Goal: Task Accomplishment & Management: Complete application form

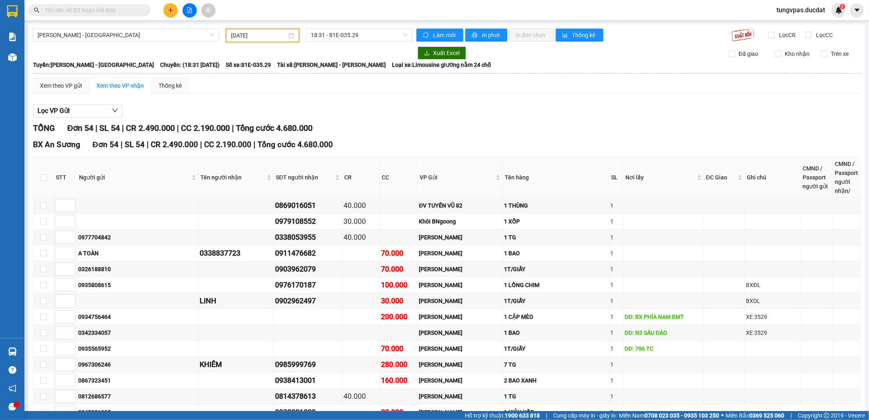
click at [244, 34] on input "[DATE]" at bounding box center [259, 35] width 56 height 9
drag, startPoint x: 281, startPoint y: 40, endPoint x: 284, endPoint y: 35, distance: 6.2
click at [282, 38] on div "[DATE]" at bounding box center [263, 36] width 74 height 14
click at [295, 31] on div "[DATE]" at bounding box center [263, 36] width 74 height 14
click at [290, 31] on div "[DATE]" at bounding box center [262, 35] width 63 height 9
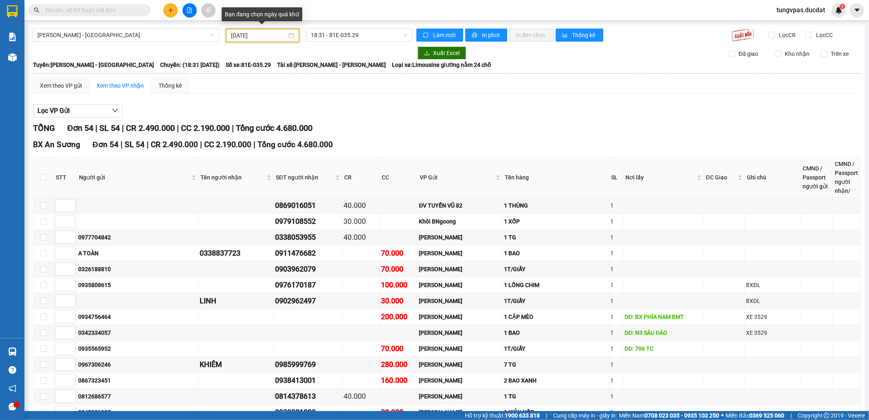
click at [291, 35] on div "[DATE]" at bounding box center [262, 35] width 63 height 9
click at [273, 38] on input "[DATE]" at bounding box center [259, 35] width 56 height 9
click at [292, 36] on div "[DATE]" at bounding box center [262, 35] width 63 height 9
click at [284, 34] on input "[DATE]" at bounding box center [259, 35] width 56 height 9
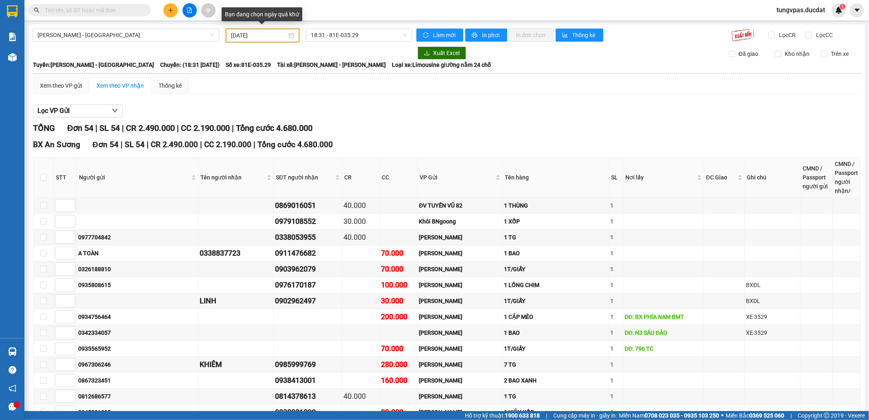
click at [245, 35] on input "[DATE]" at bounding box center [259, 35] width 56 height 9
click at [233, 35] on input "[DATE]" at bounding box center [259, 35] width 56 height 9
drag, startPoint x: 238, startPoint y: 33, endPoint x: 243, endPoint y: 32, distance: 5.4
click at [243, 32] on input "[DATE]" at bounding box center [259, 35] width 56 height 9
click at [237, 32] on input "[DATE]" at bounding box center [259, 35] width 56 height 9
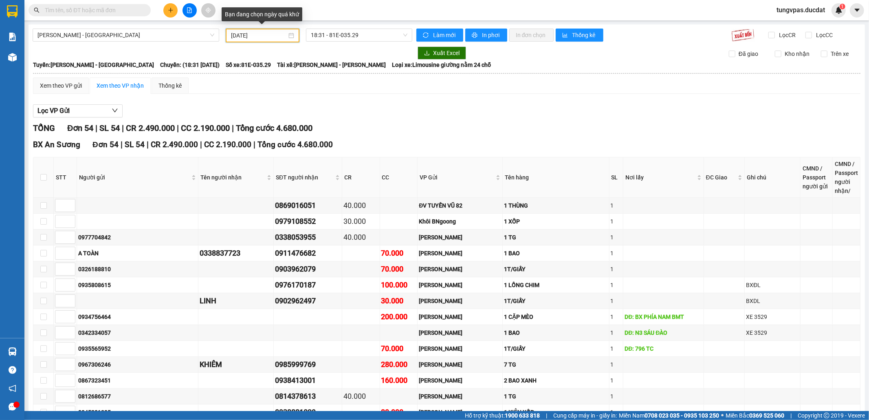
click at [237, 32] on input "[DATE]" at bounding box center [259, 35] width 56 height 9
click at [235, 33] on input "[DATE]" at bounding box center [259, 35] width 56 height 9
click at [341, 93] on div "Xem theo VP gửi Xem theo VP nhận Thống kê" at bounding box center [447, 85] width 828 height 16
click at [239, 35] on input "[DATE]" at bounding box center [259, 35] width 56 height 9
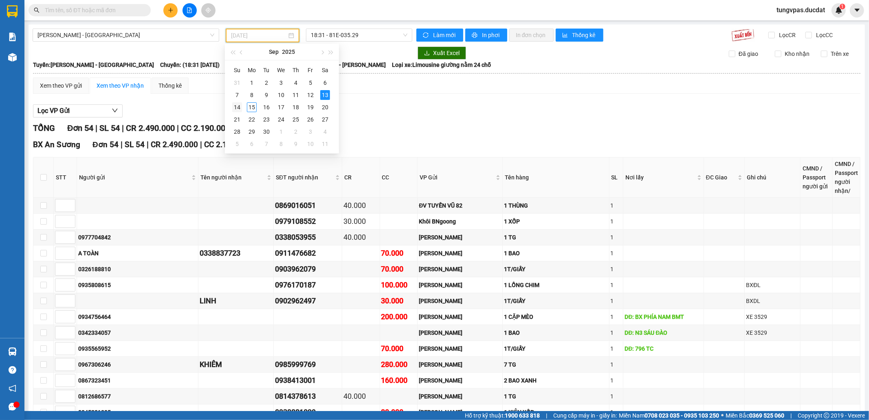
click at [238, 105] on div "14" at bounding box center [237, 107] width 10 height 10
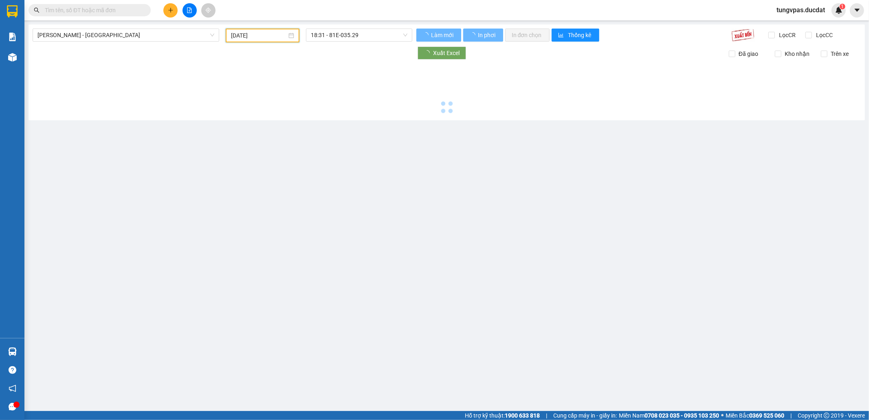
type input "[DATE]"
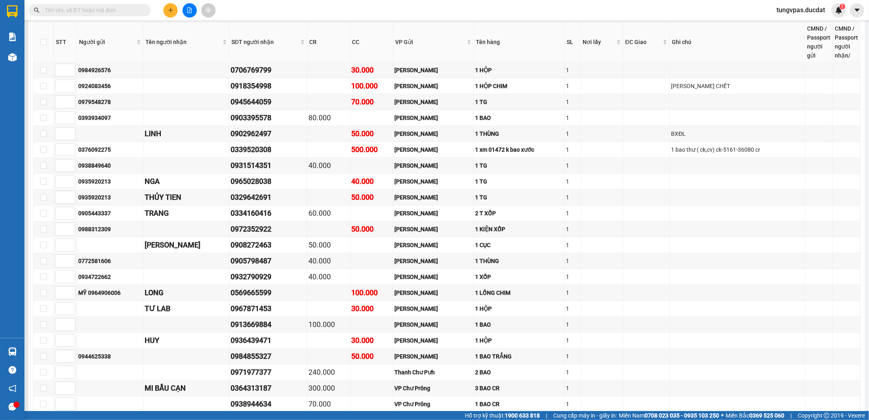
scroll to position [357, 0]
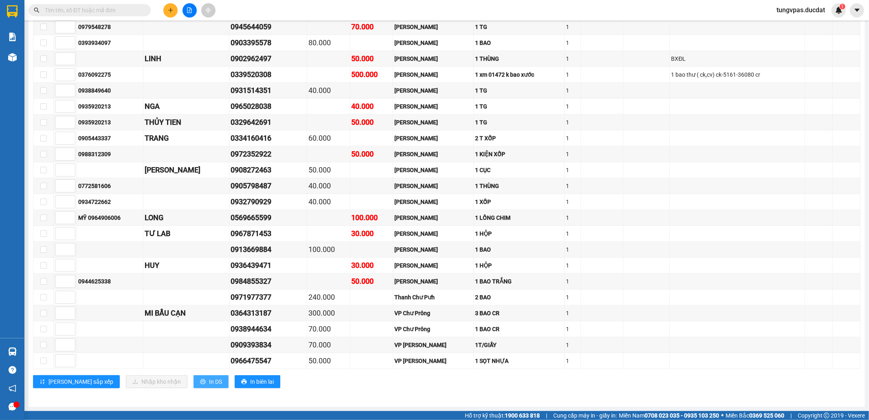
click at [209, 381] on span "In DS" at bounding box center [215, 381] width 13 height 9
click at [128, 11] on input "text" at bounding box center [93, 10] width 96 height 9
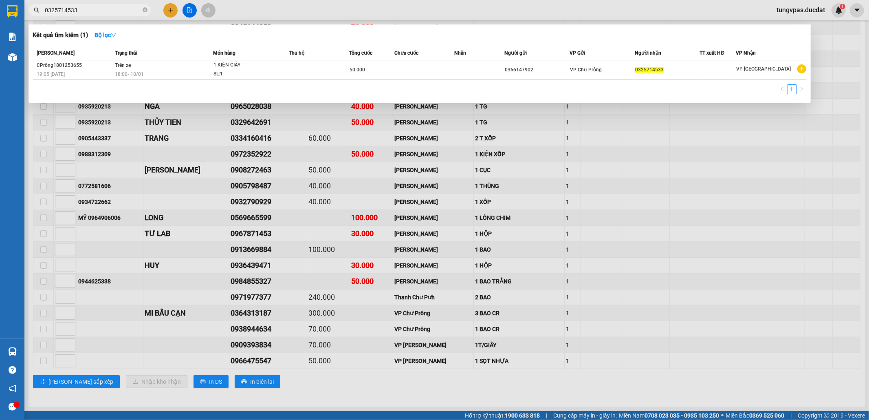
type input "0325714533"
click at [148, 10] on span "0325714533" at bounding box center [90, 10] width 122 height 12
click at [146, 10] on icon "close-circle" at bounding box center [145, 9] width 5 height 5
type input "0868728461"
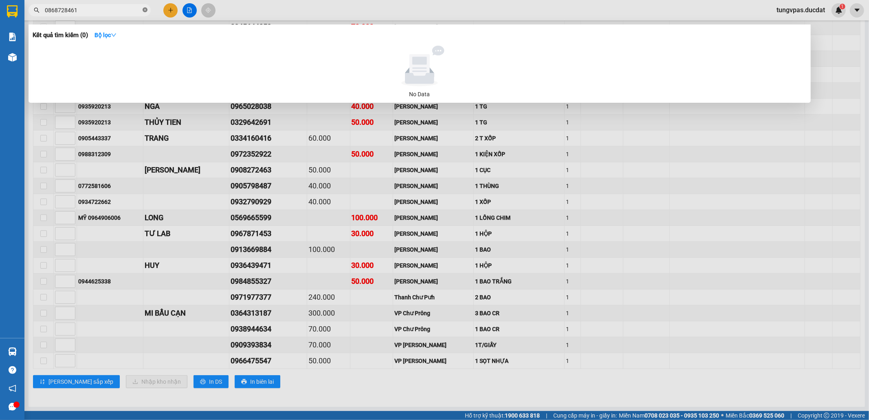
click at [145, 10] on icon "close-circle" at bounding box center [145, 9] width 5 height 5
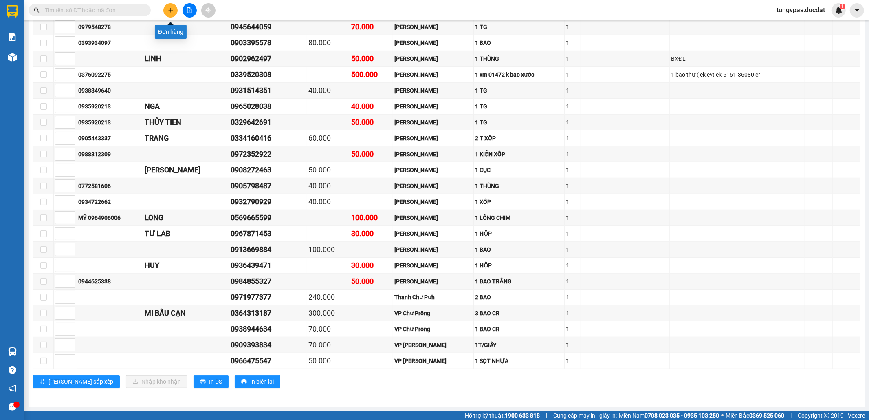
click at [174, 10] on button at bounding box center [170, 10] width 14 height 14
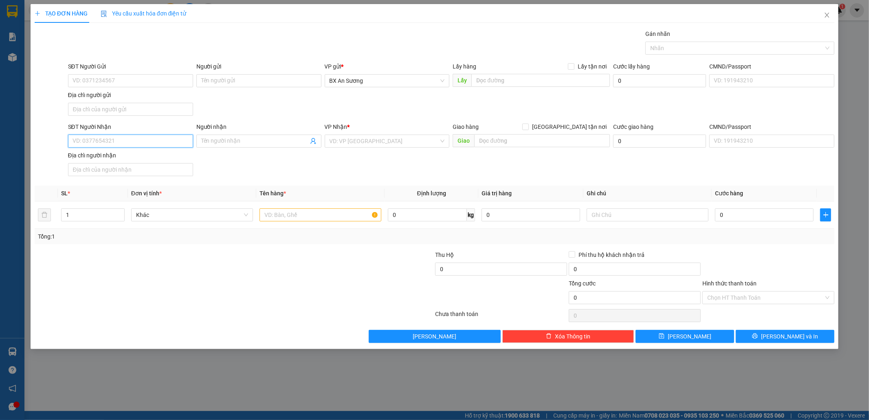
click at [123, 146] on input "SĐT Người Nhận" at bounding box center [130, 140] width 125 height 13
type input "0347578709"
click at [126, 155] on div "0347578709 - THƯƠNG" at bounding box center [130, 158] width 115 height 9
type input "THƯƠNG"
type input "0347578709"
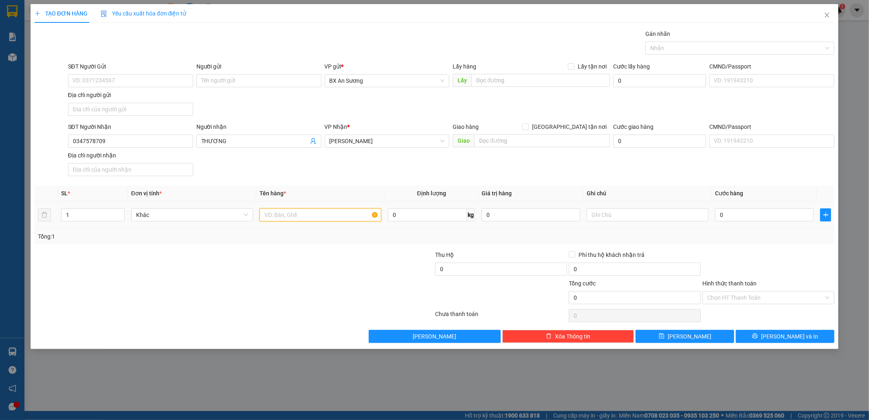
click at [308, 219] on input "text" at bounding box center [321, 214] width 122 height 13
type input "2 thùng giấy"
click at [757, 217] on input "0" at bounding box center [764, 214] width 99 height 13
drag, startPoint x: 751, startPoint y: 217, endPoint x: 724, endPoint y: 217, distance: 26.9
click at [724, 217] on input "0" at bounding box center [764, 214] width 99 height 13
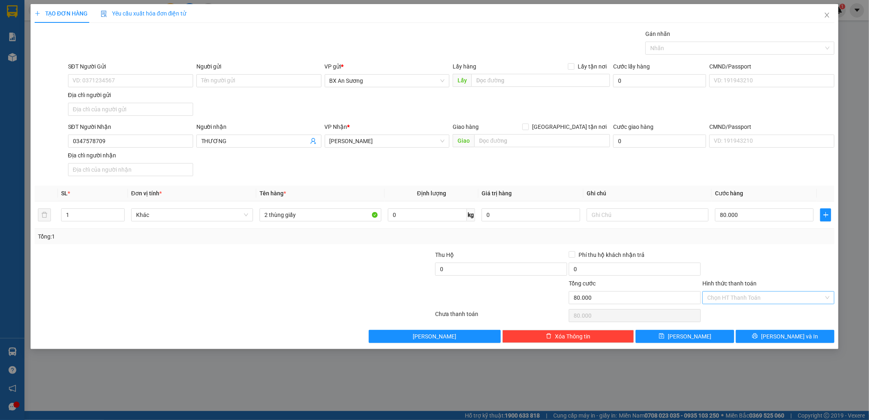
click at [758, 297] on input "Hình thức thanh toán" at bounding box center [765, 297] width 117 height 12
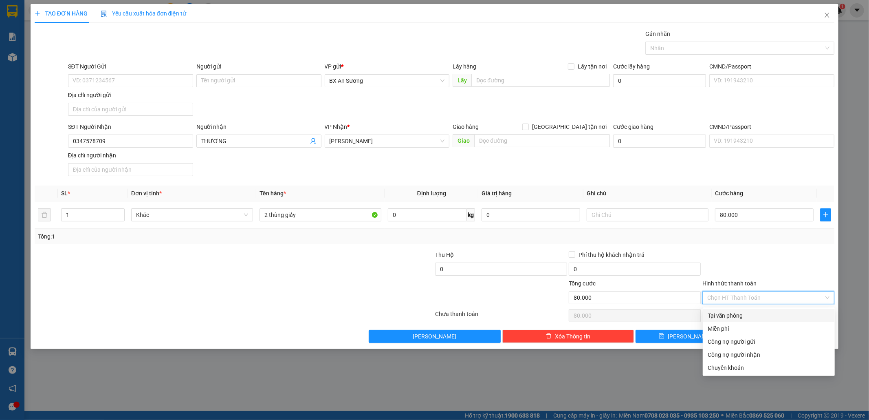
click at [739, 310] on div "Tại văn phòng" at bounding box center [769, 315] width 132 height 13
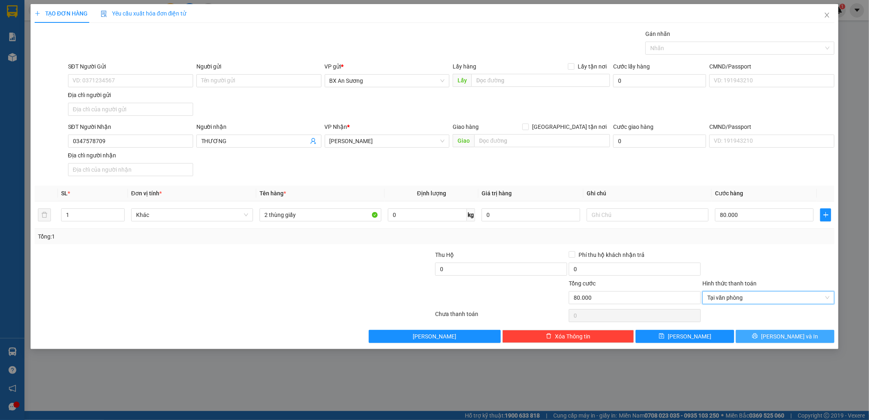
click at [758, 336] on icon "printer" at bounding box center [755, 336] width 6 height 6
